Goal: Navigation & Orientation: Find specific page/section

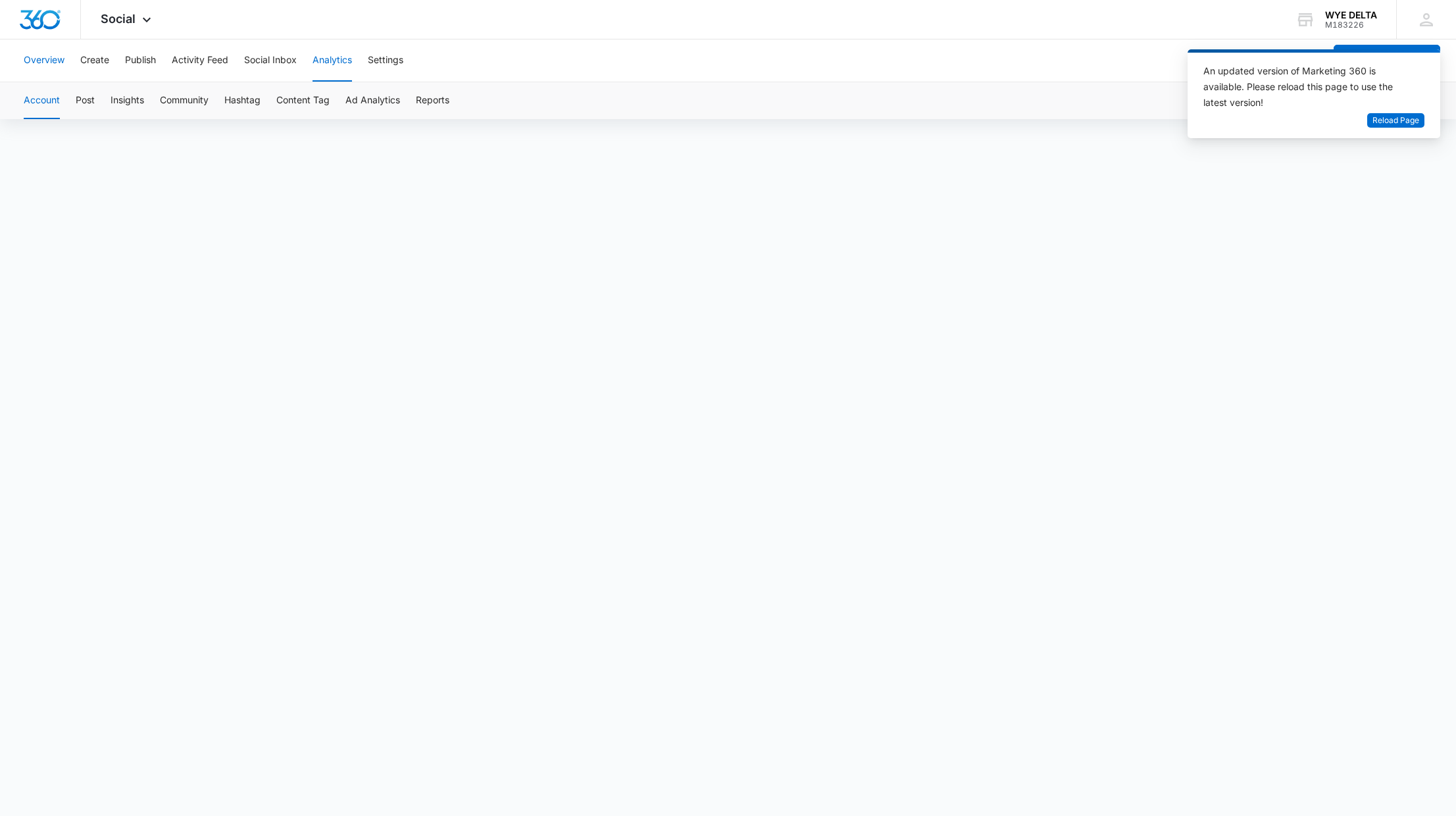
click at [40, 56] on button "Overview" at bounding box center [44, 60] width 41 height 42
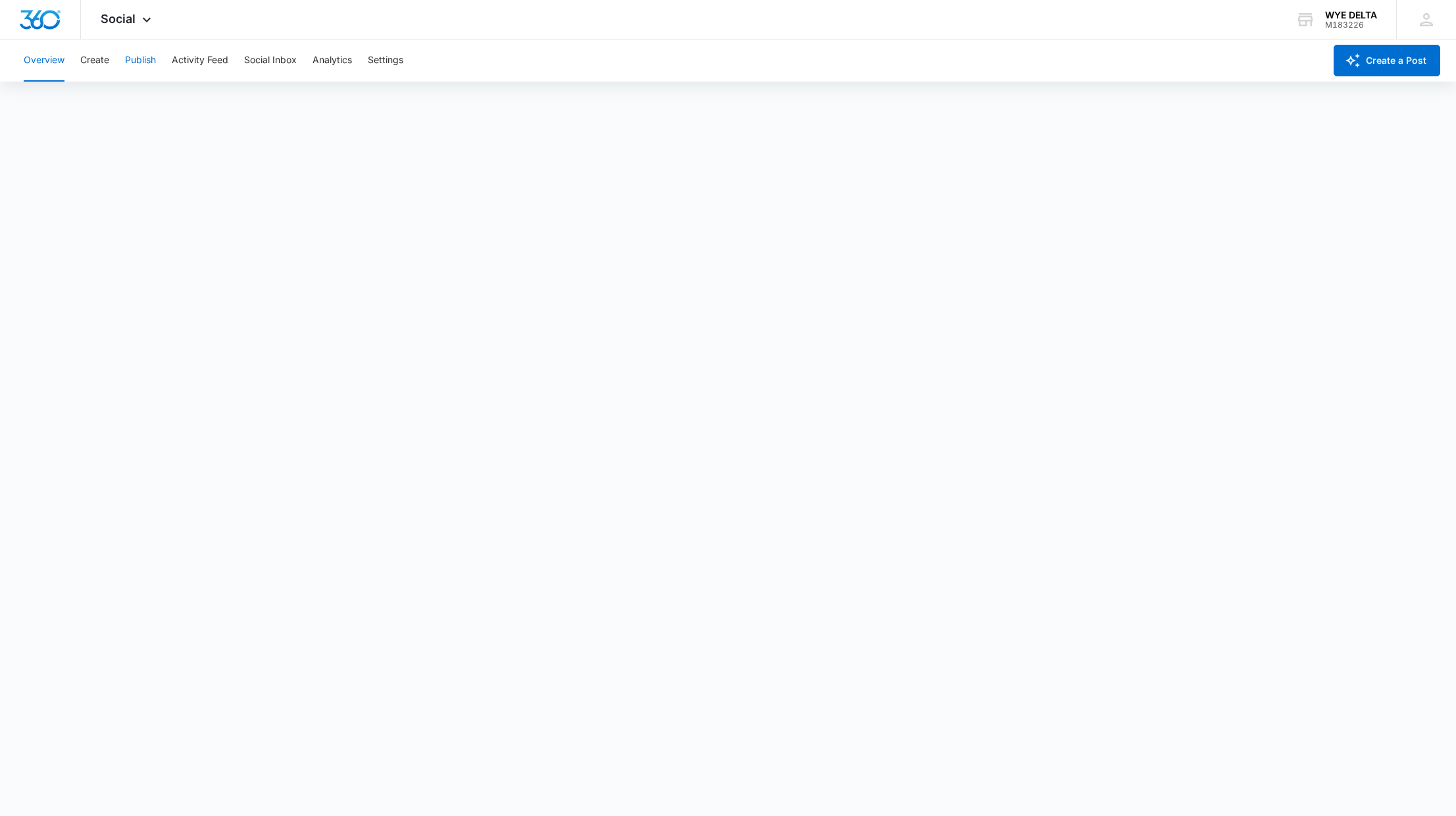
click at [139, 58] on button "Publish" at bounding box center [141, 60] width 31 height 42
click at [103, 56] on button "Create" at bounding box center [95, 60] width 29 height 42
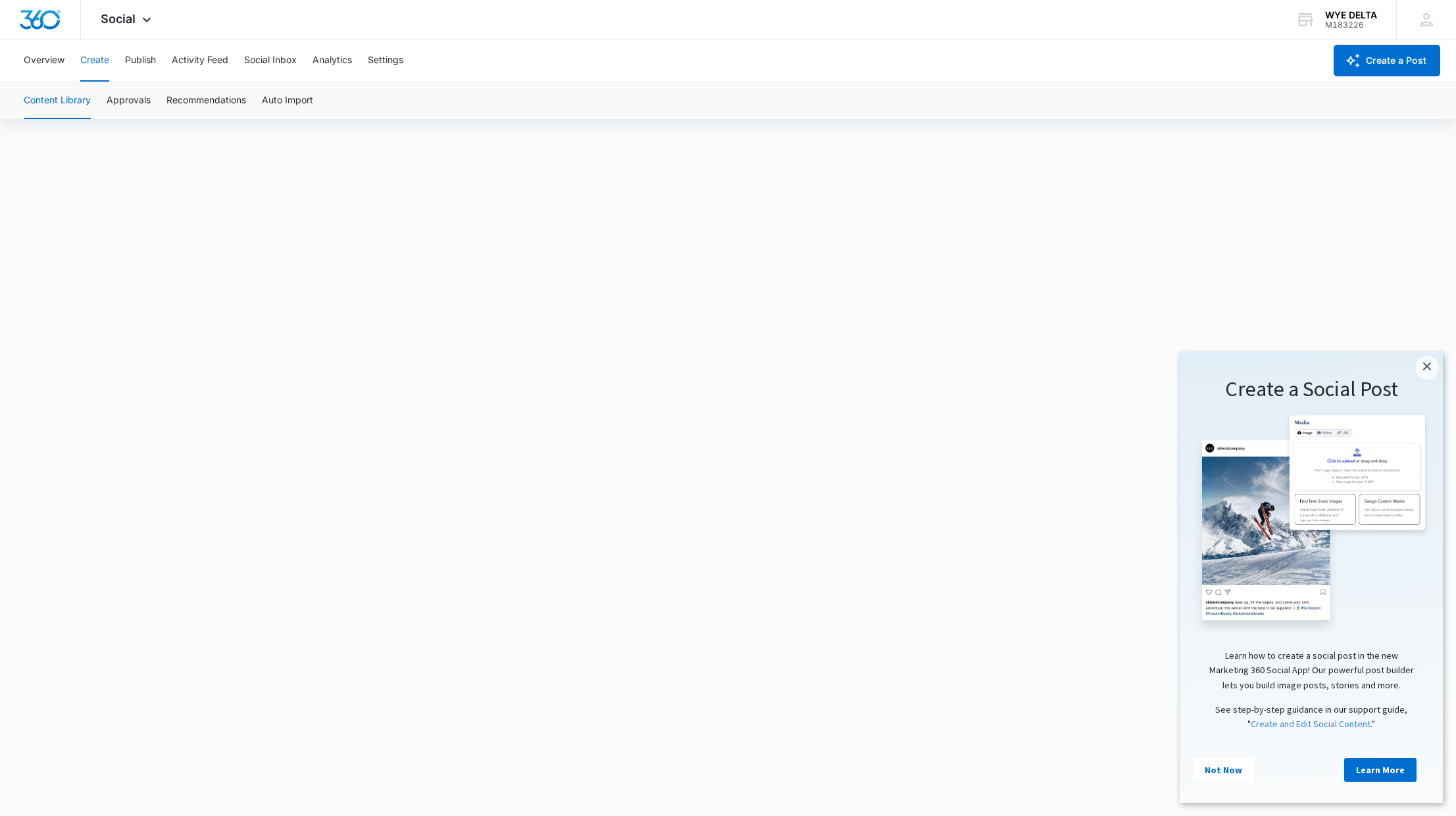
click at [63, 98] on button "Content Library" at bounding box center [57, 101] width 67 height 37
click at [1425, 368] on link "×" at bounding box center [1428, 368] width 23 height 23
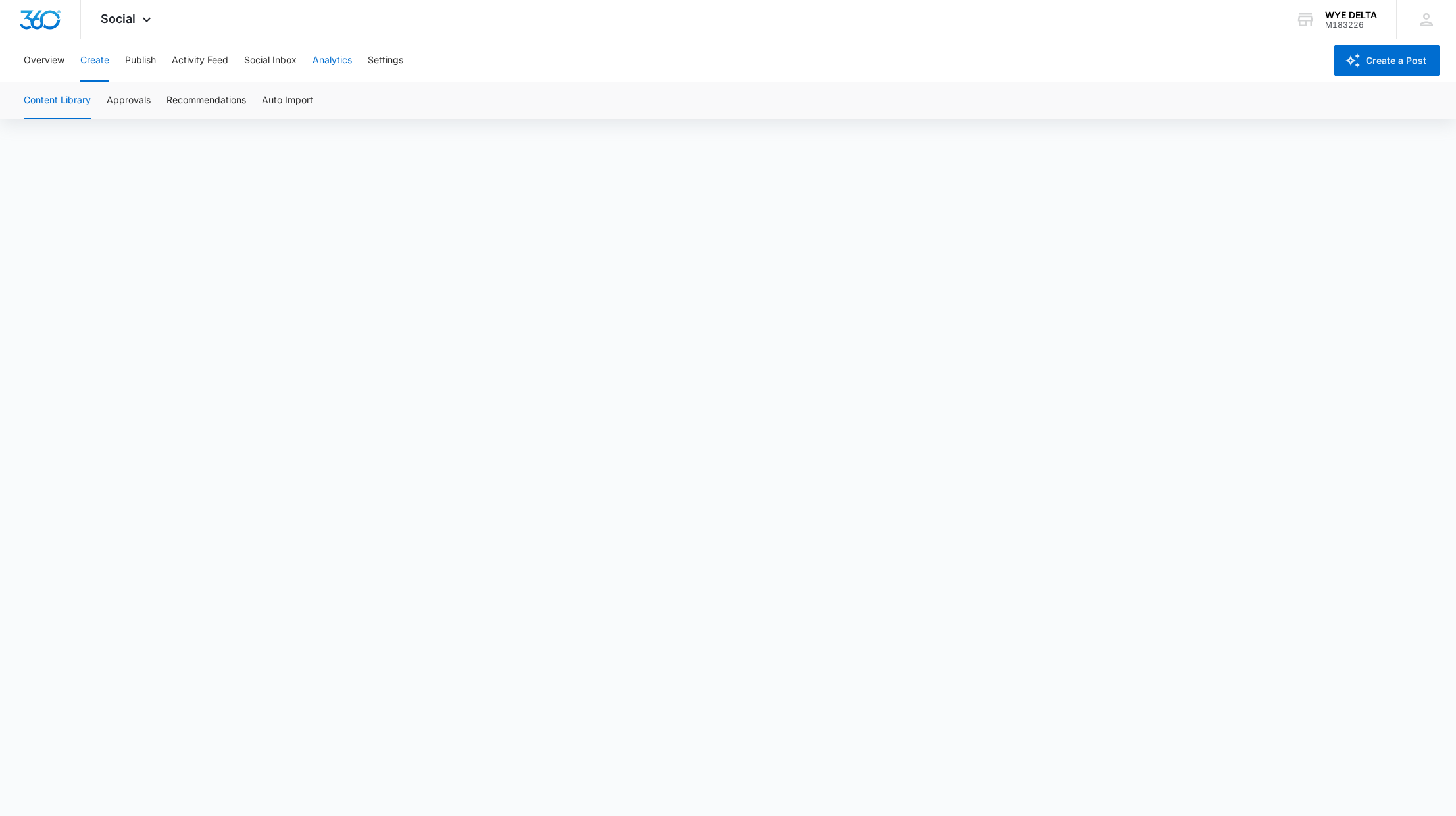
click at [333, 58] on button "Analytics" at bounding box center [332, 60] width 39 height 42
click at [146, 15] on icon at bounding box center [146, 22] width 16 height 16
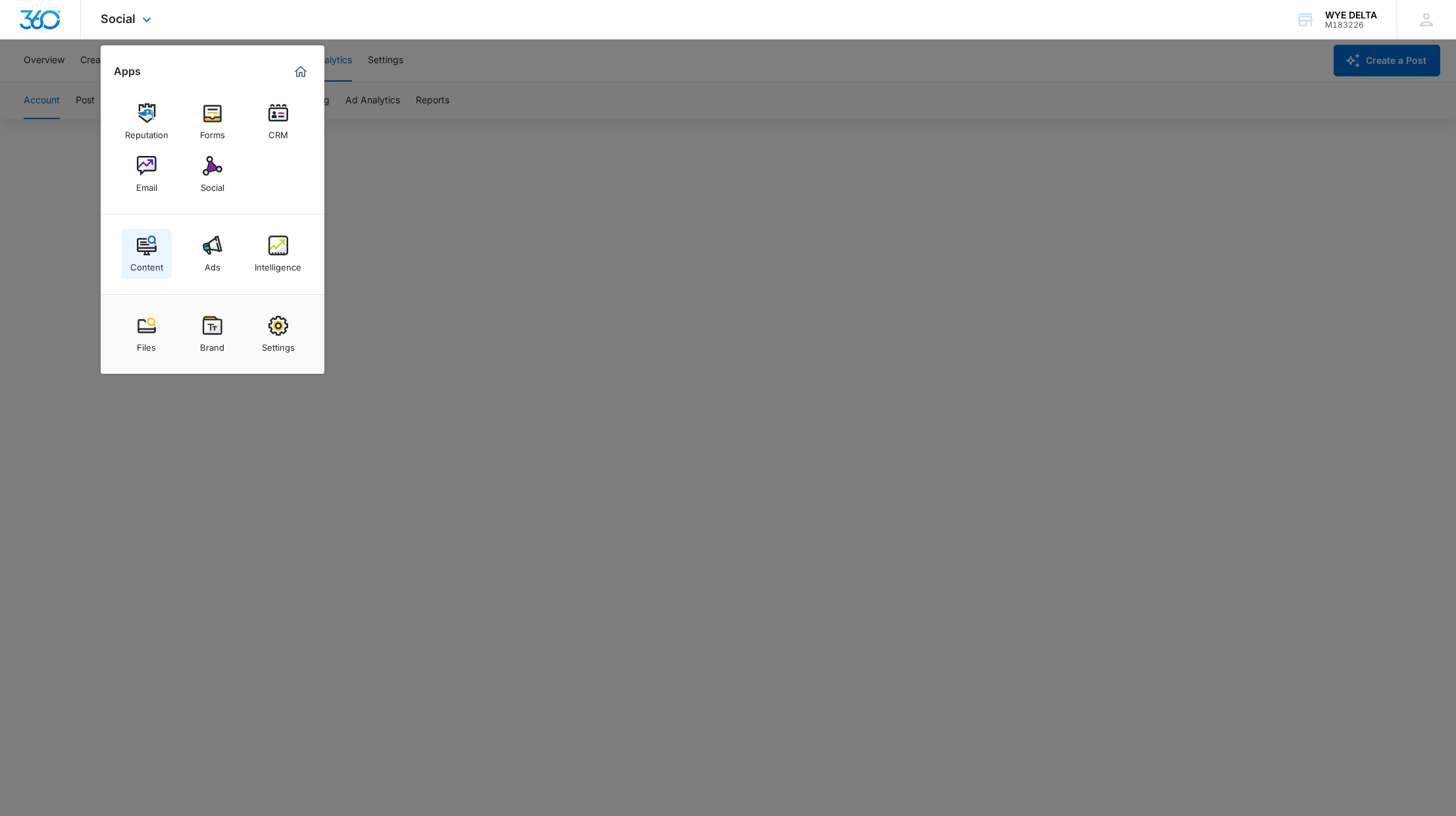
click at [145, 257] on div "Content" at bounding box center [146, 264] width 33 height 18
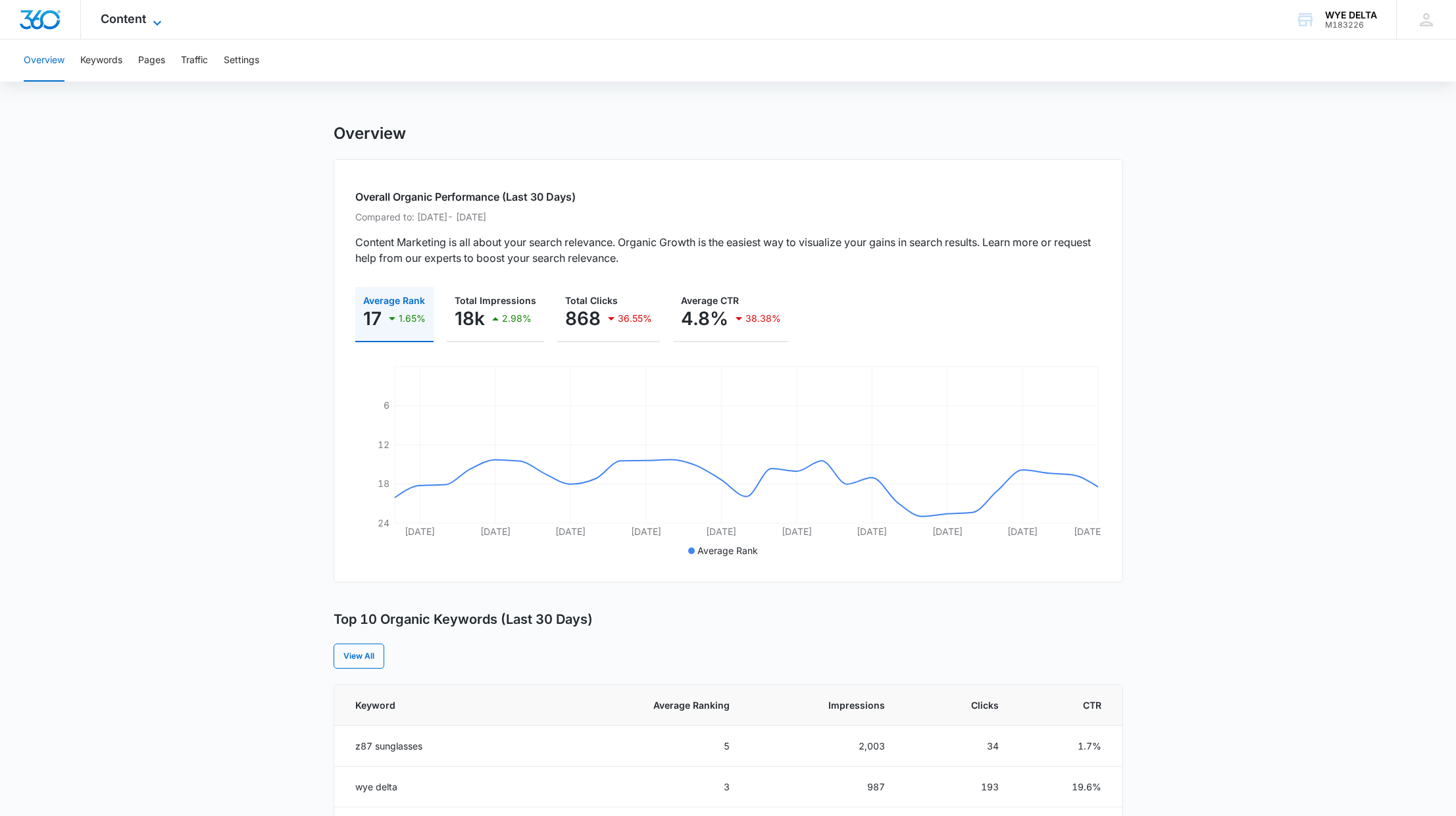
click at [163, 20] on icon at bounding box center [157, 22] width 16 height 16
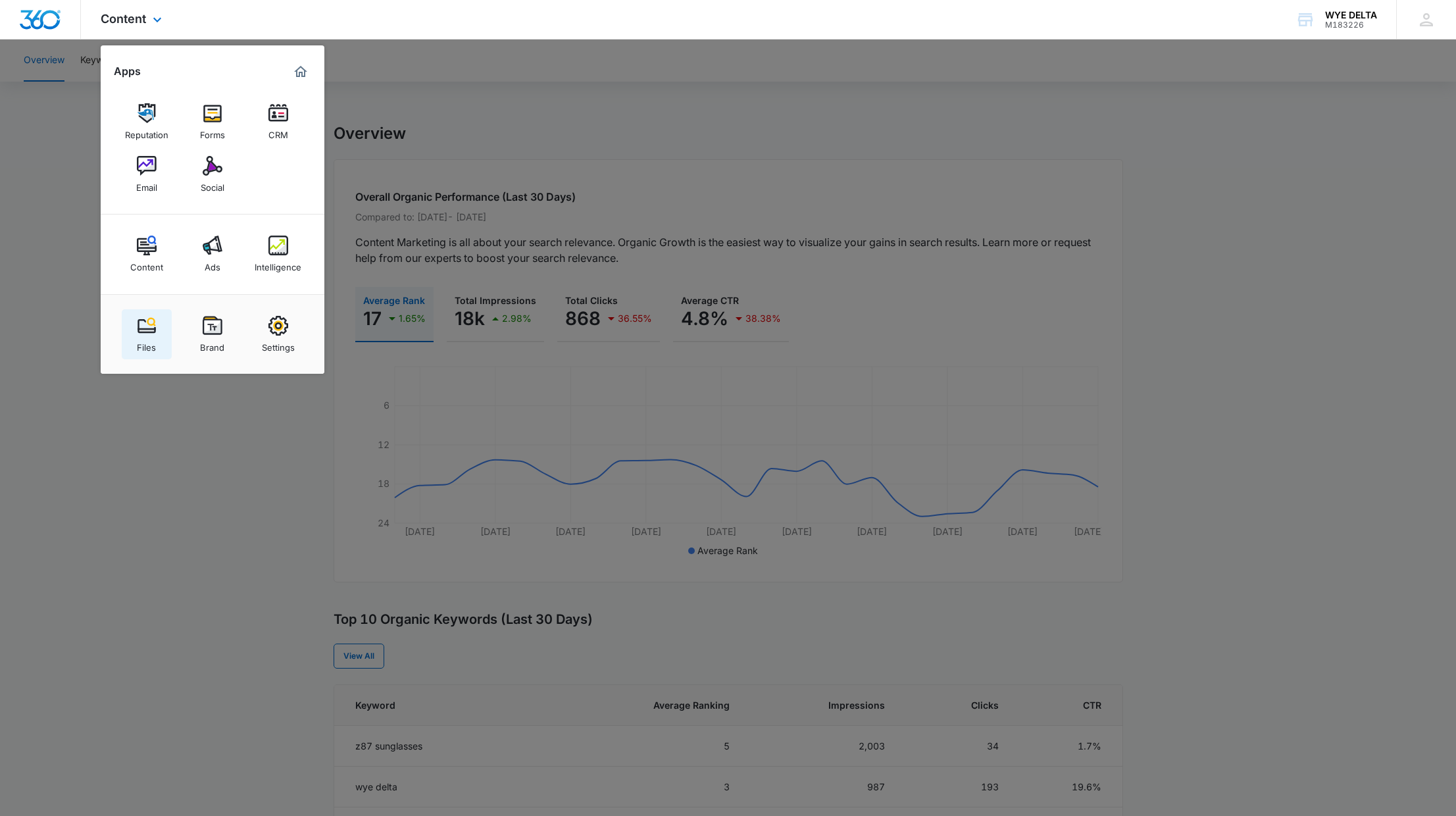
click at [149, 324] on img at bounding box center [146, 325] width 20 height 20
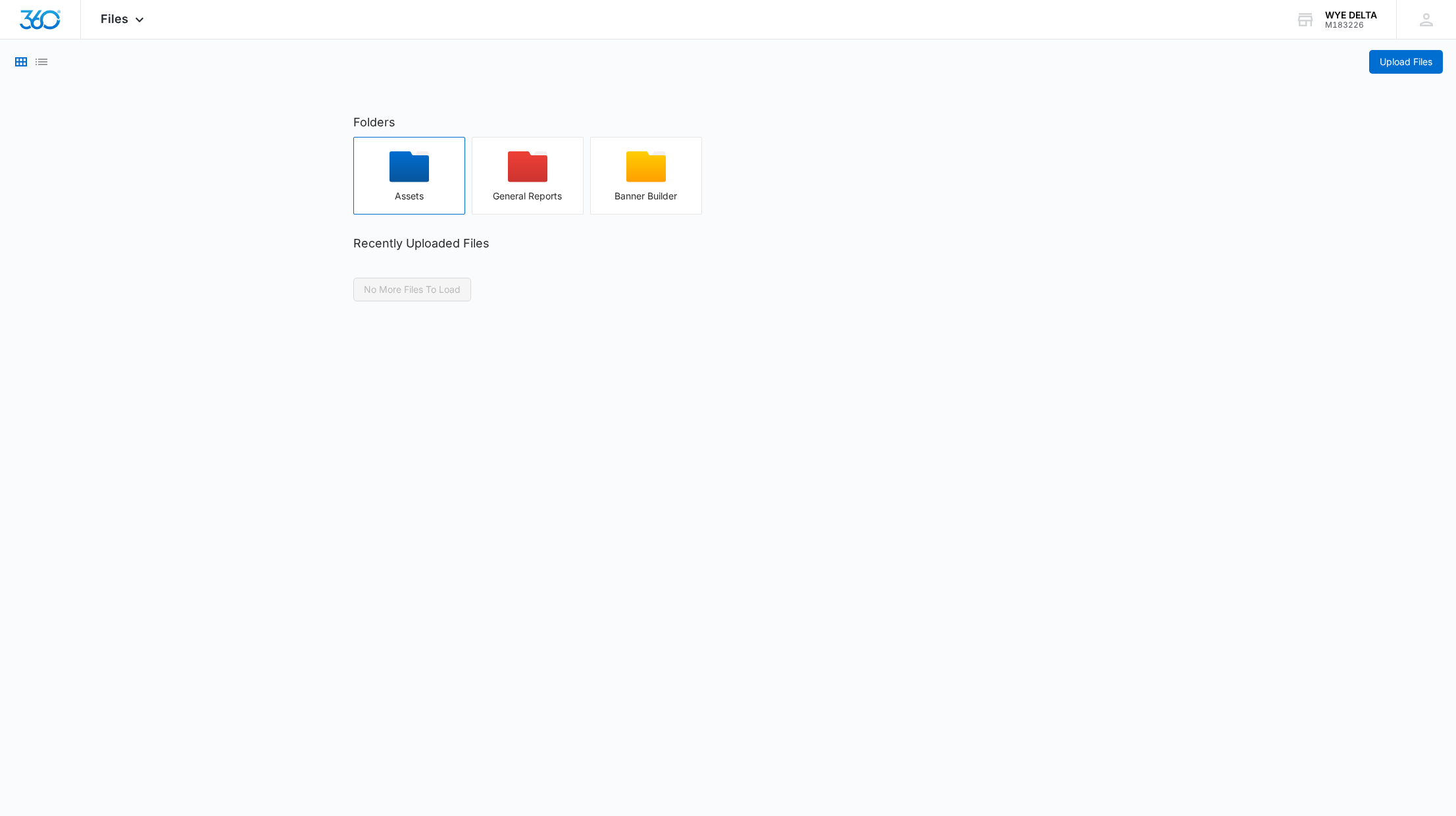
click at [406, 184] on div "button" at bounding box center [409, 171] width 110 height 39
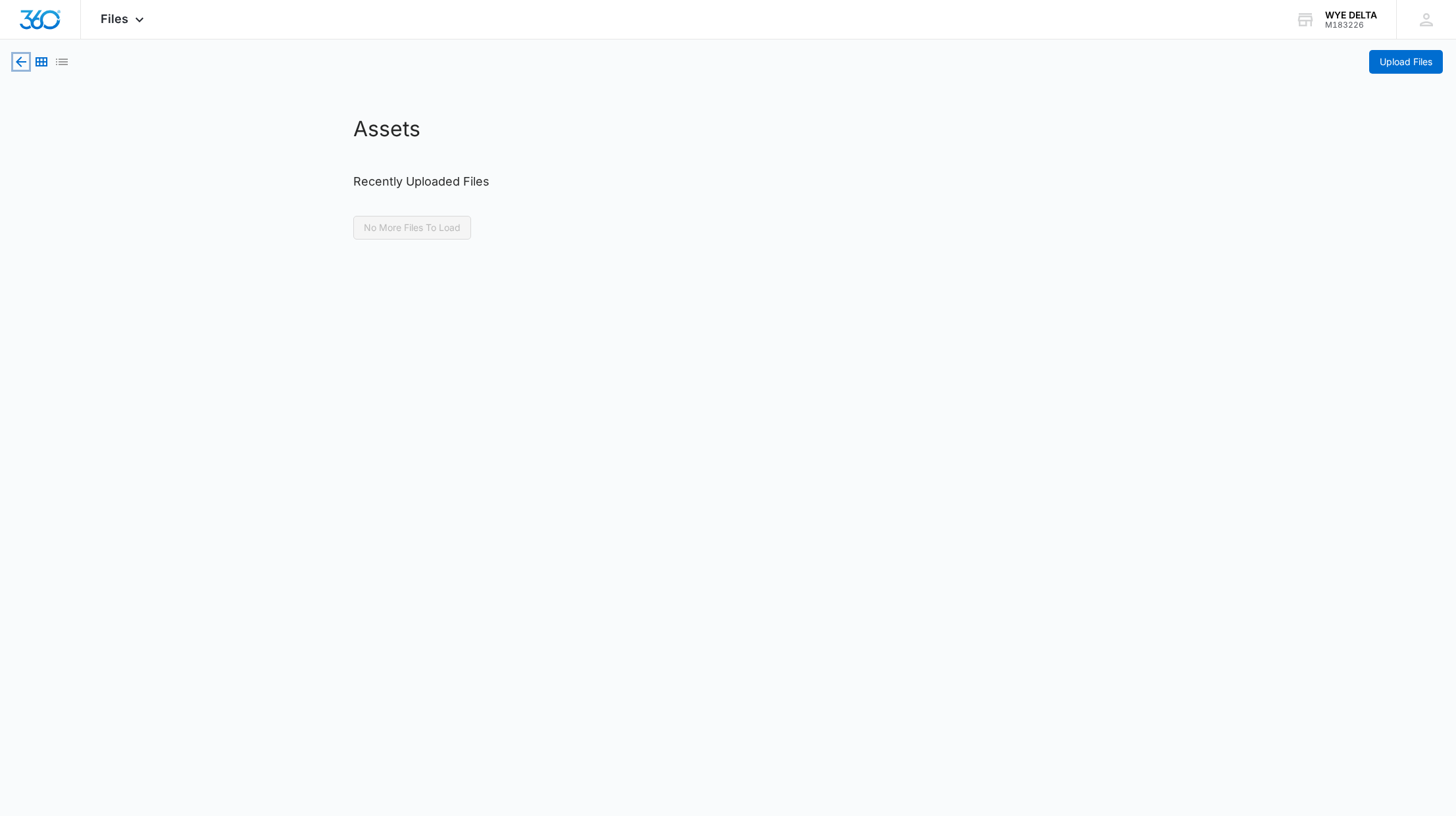
click at [18, 61] on icon "button" at bounding box center [21, 61] width 11 height 11
